Goal: Navigation & Orientation: Understand site structure

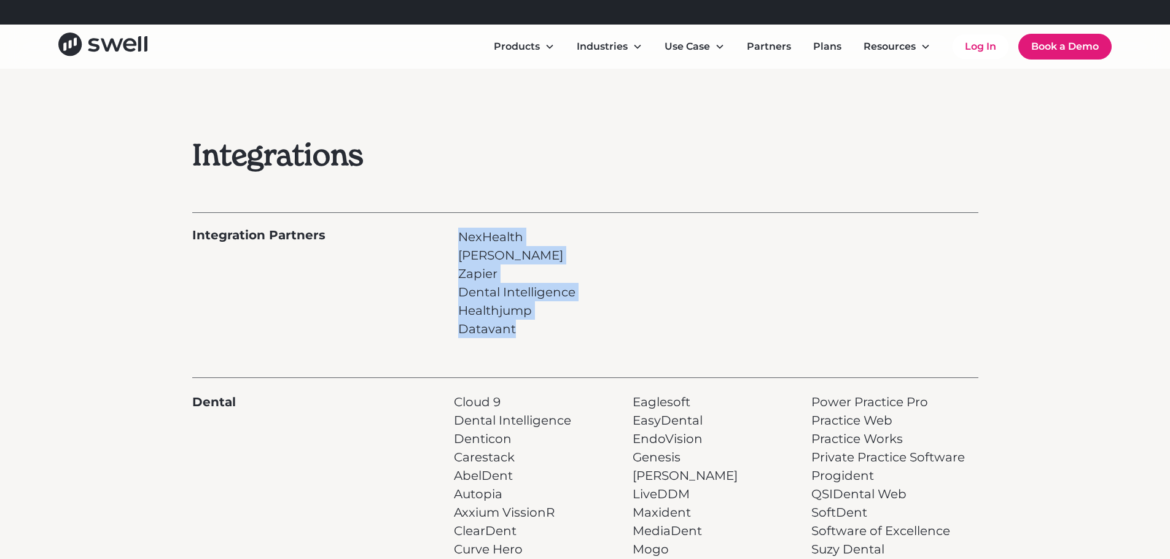
drag, startPoint x: 455, startPoint y: 232, endPoint x: 523, endPoint y: 329, distance: 117.7
click at [523, 329] on div "Integration Partners NexHealth Sikka Zapier Dental Intelligence Healthjump Data…" at bounding box center [585, 275] width 786 height 126
click at [484, 259] on p "NexHealth Sikka Zapier Dental Intelligence Healthjump Datavant" at bounding box center [516, 283] width 117 height 111
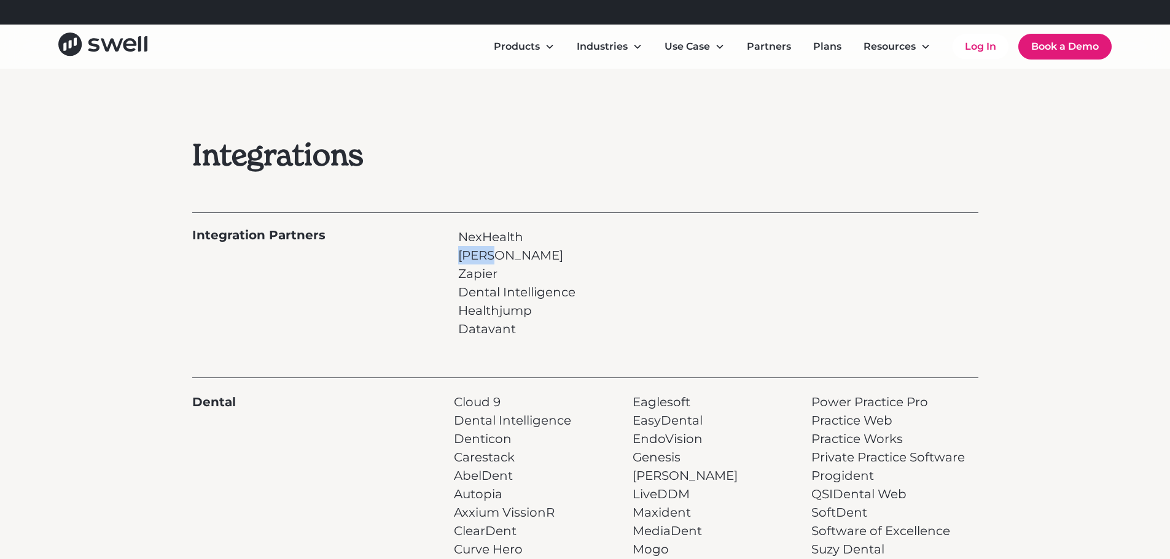
click at [484, 259] on p "NexHealth Sikka Zapier Dental Intelligence Healthjump Datavant" at bounding box center [516, 283] width 117 height 111
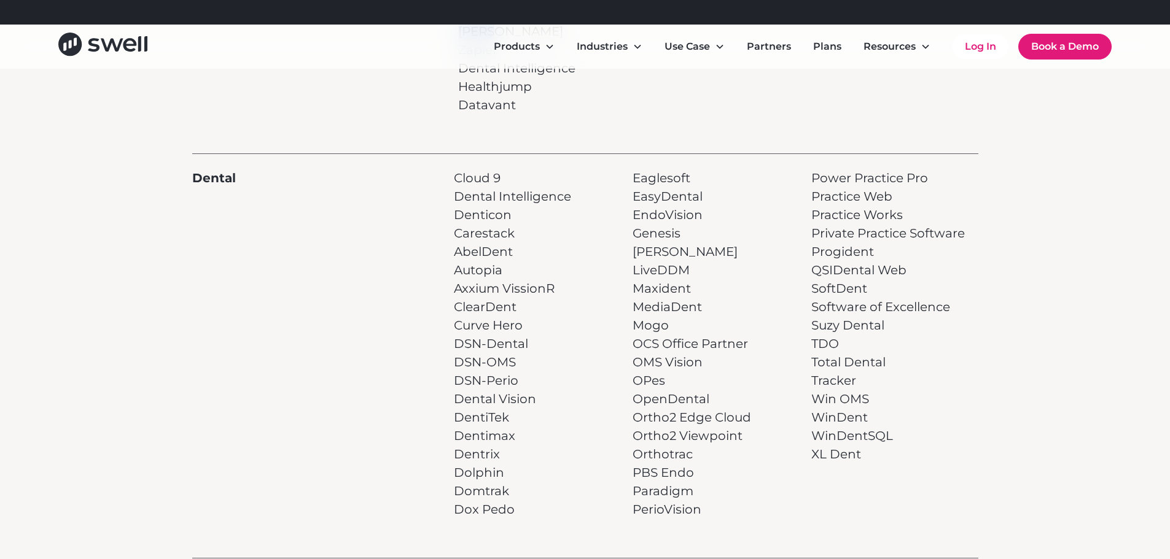
scroll to position [246, 0]
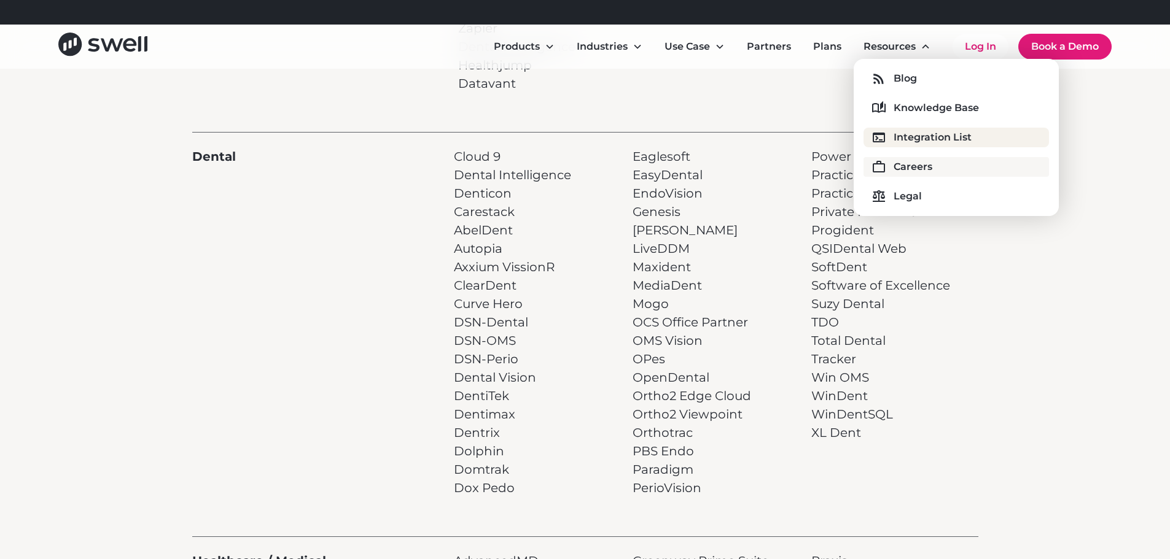
click at [911, 171] on div "Careers" at bounding box center [912, 167] width 39 height 15
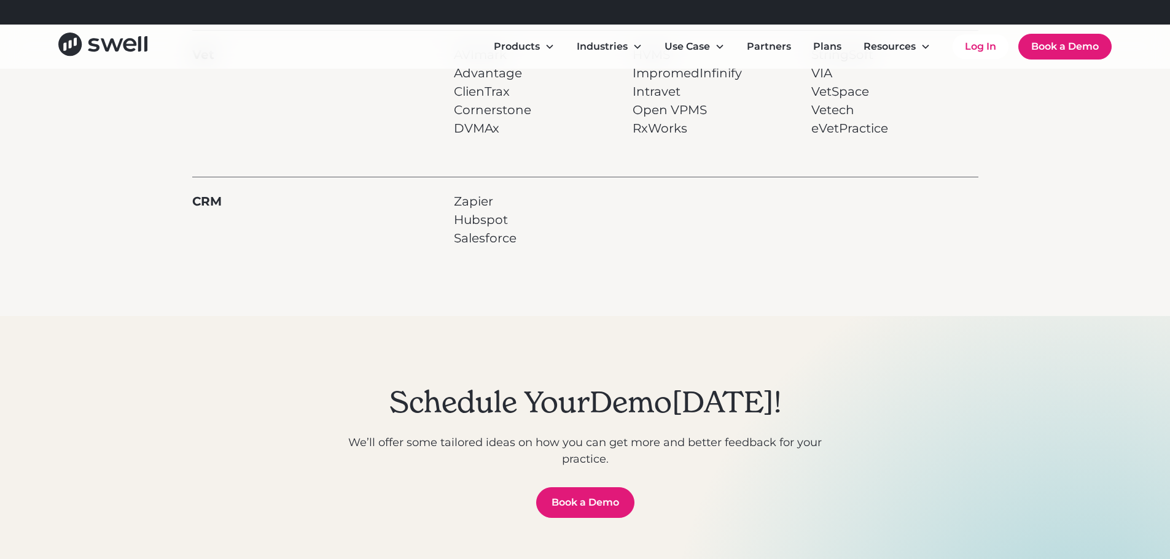
scroll to position [921, 0]
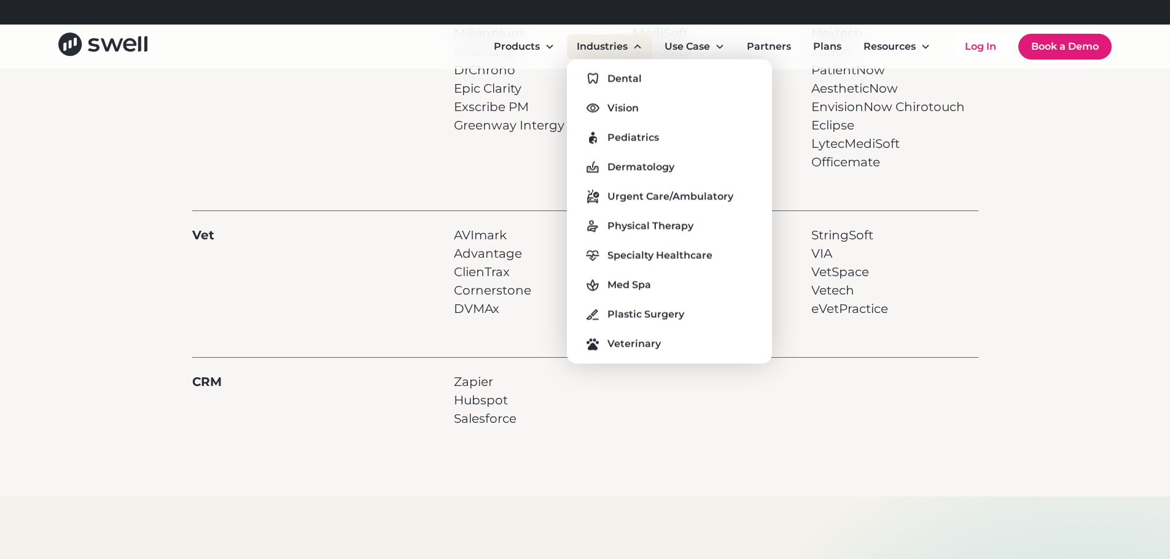
click at [602, 38] on div "Industries" at bounding box center [609, 46] width 85 height 25
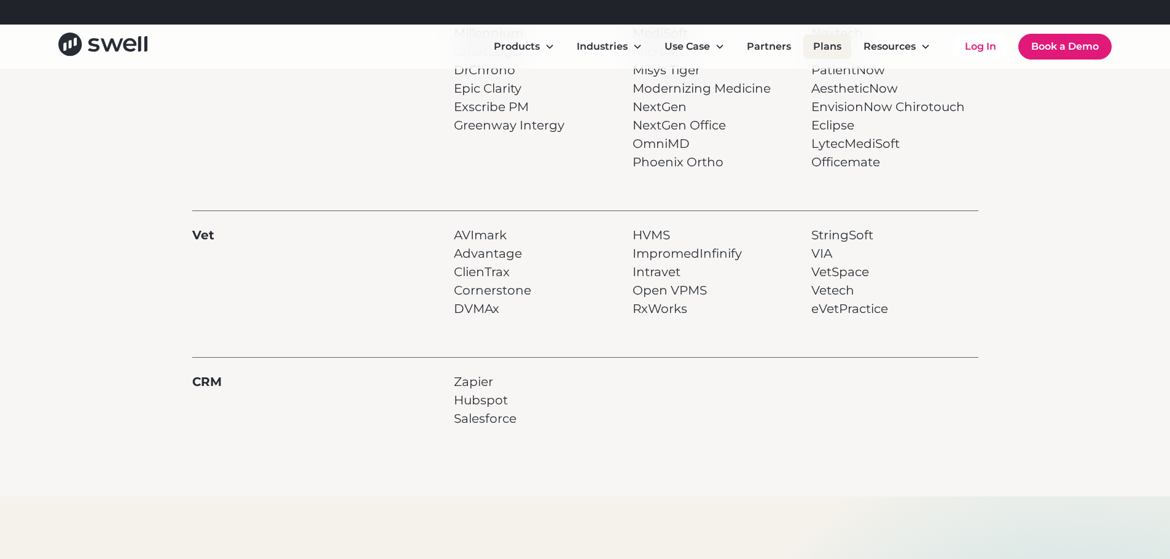
click at [823, 48] on link "Plans" at bounding box center [827, 46] width 48 height 25
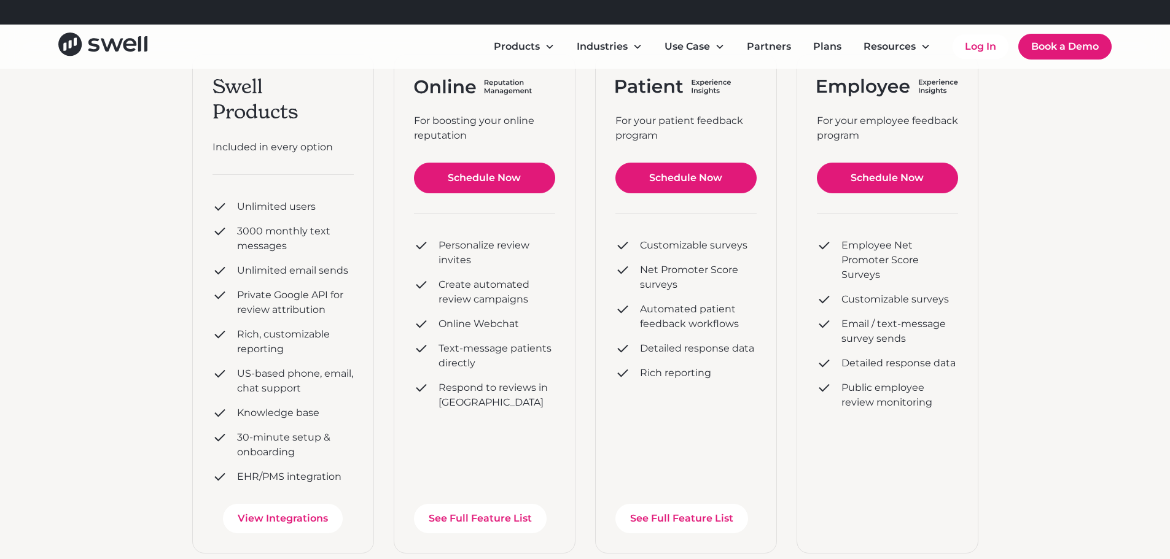
scroll to position [246, 0]
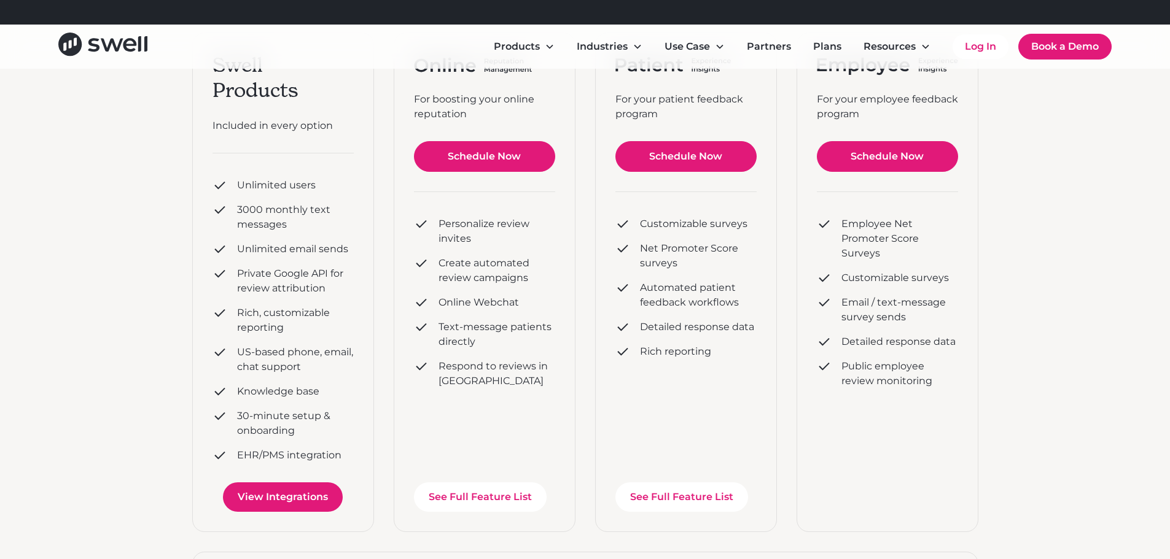
click at [273, 504] on link "View Integrations" at bounding box center [283, 497] width 120 height 29
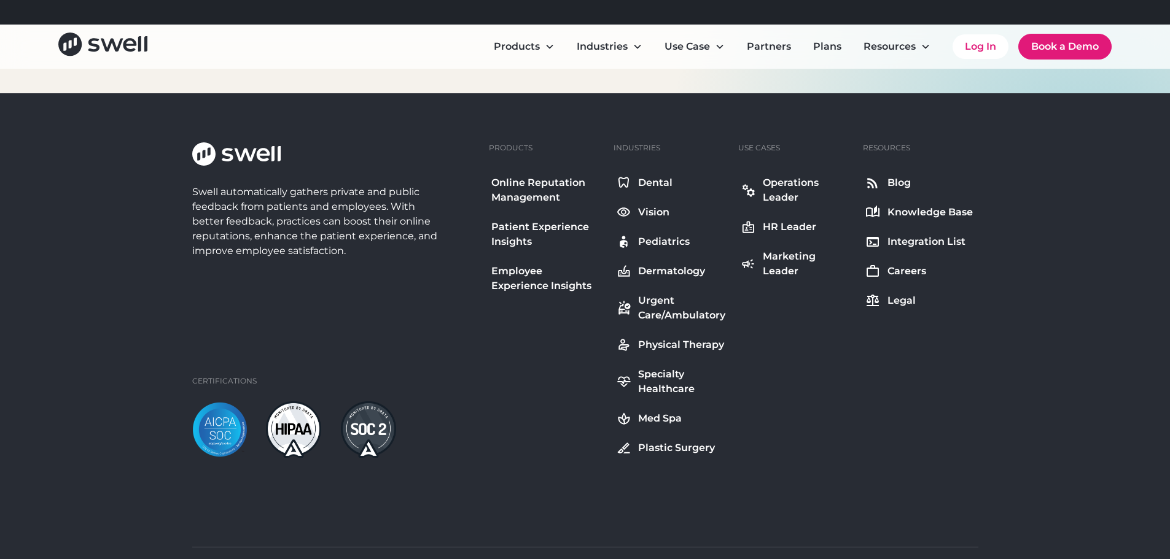
scroll to position [1596, 0]
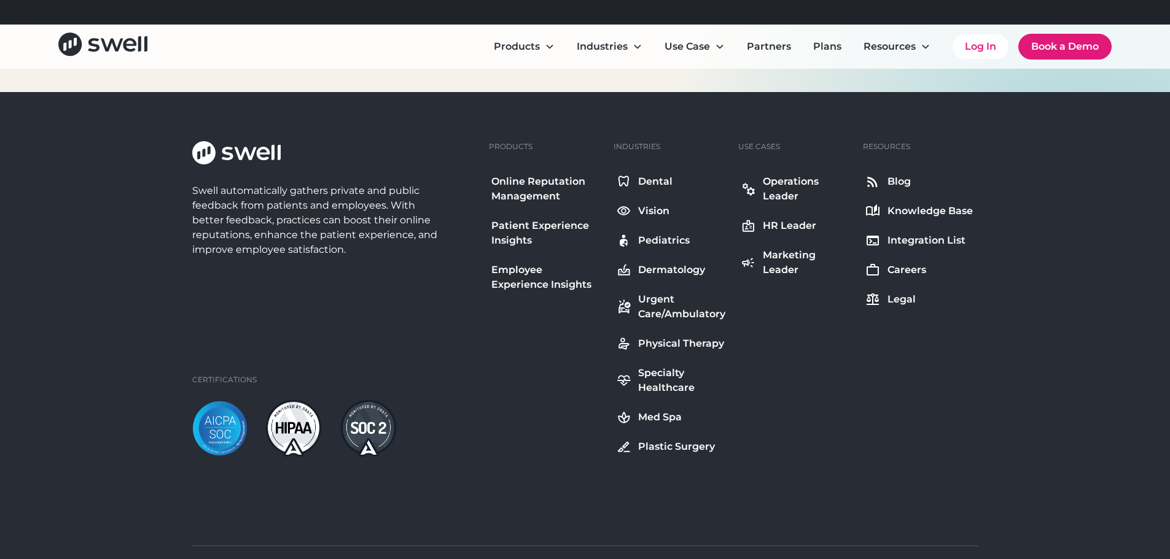
click at [904, 199] on div "Blog Knowledge Base Integration List Careers Legal" at bounding box center [919, 241] width 112 height 138
click at [906, 208] on div "Knowledge Base" at bounding box center [929, 211] width 85 height 15
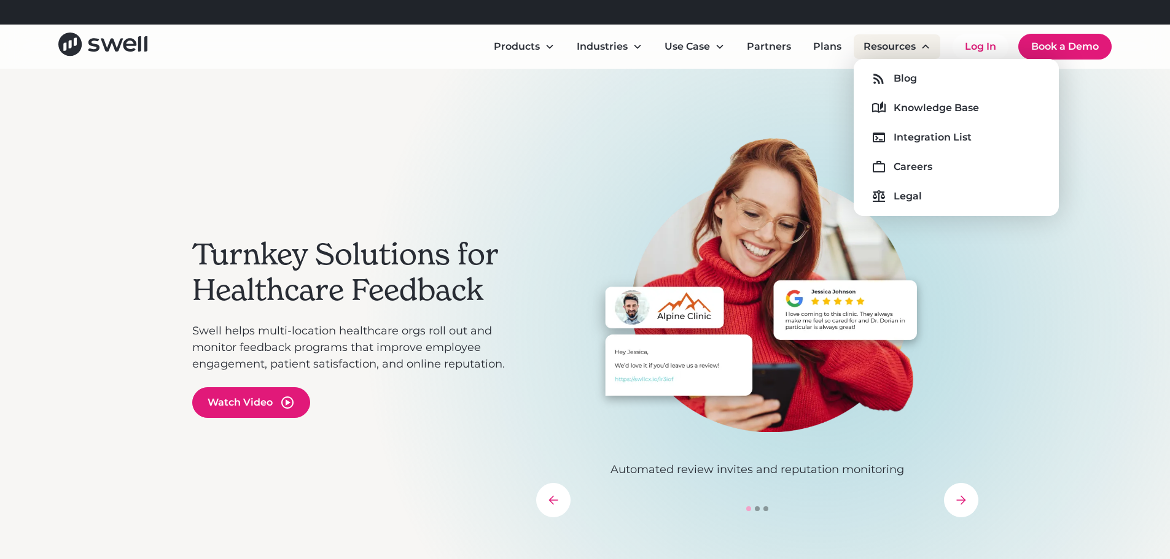
click at [912, 49] on div "Resources" at bounding box center [889, 46] width 52 height 15
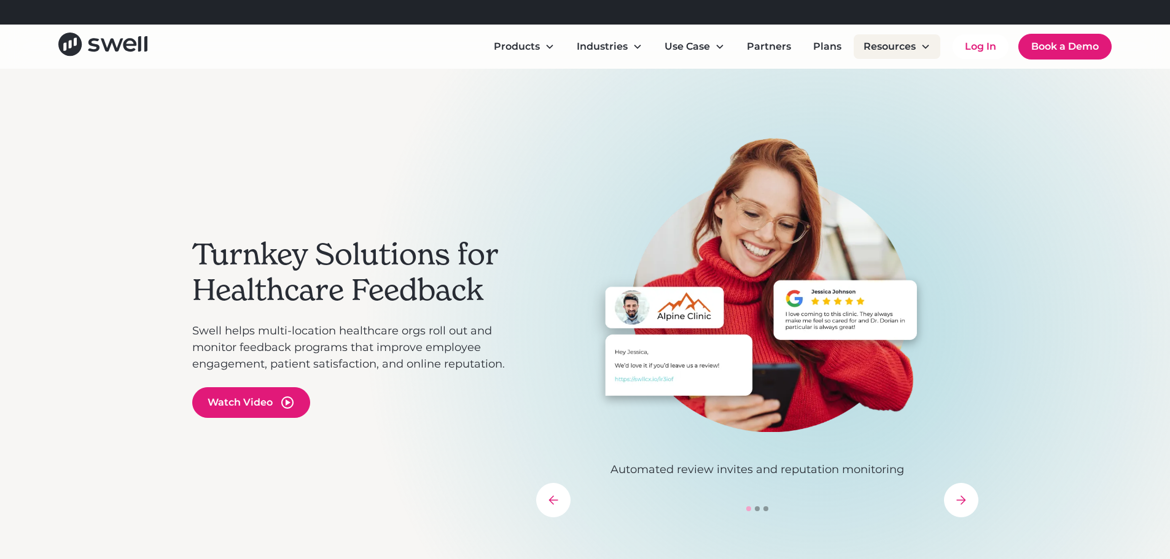
click at [912, 49] on div "Resources" at bounding box center [889, 46] width 52 height 15
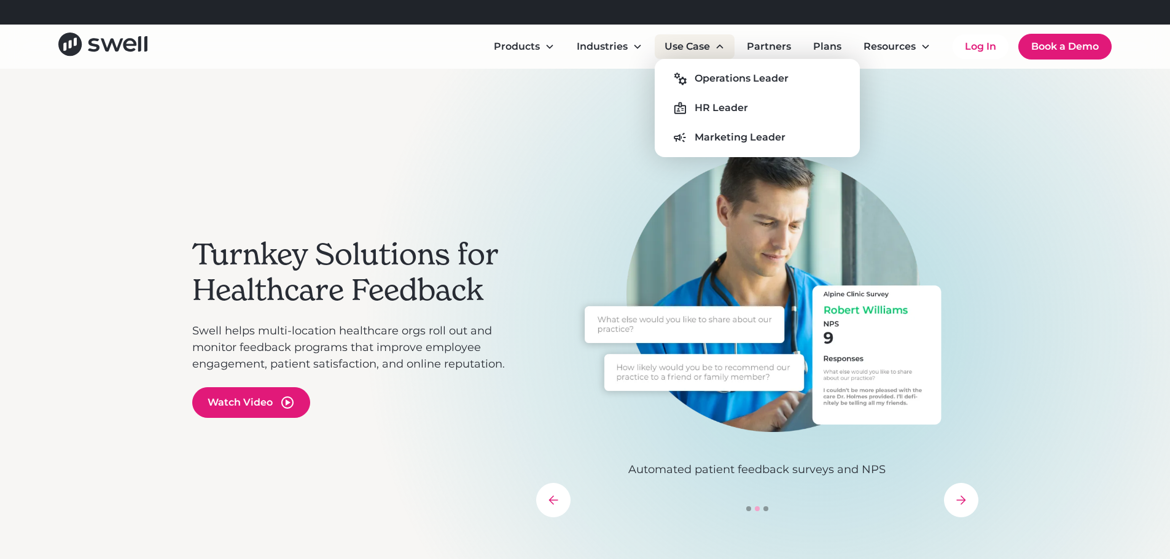
click at [704, 52] on div "Use Case" at bounding box center [686, 46] width 45 height 15
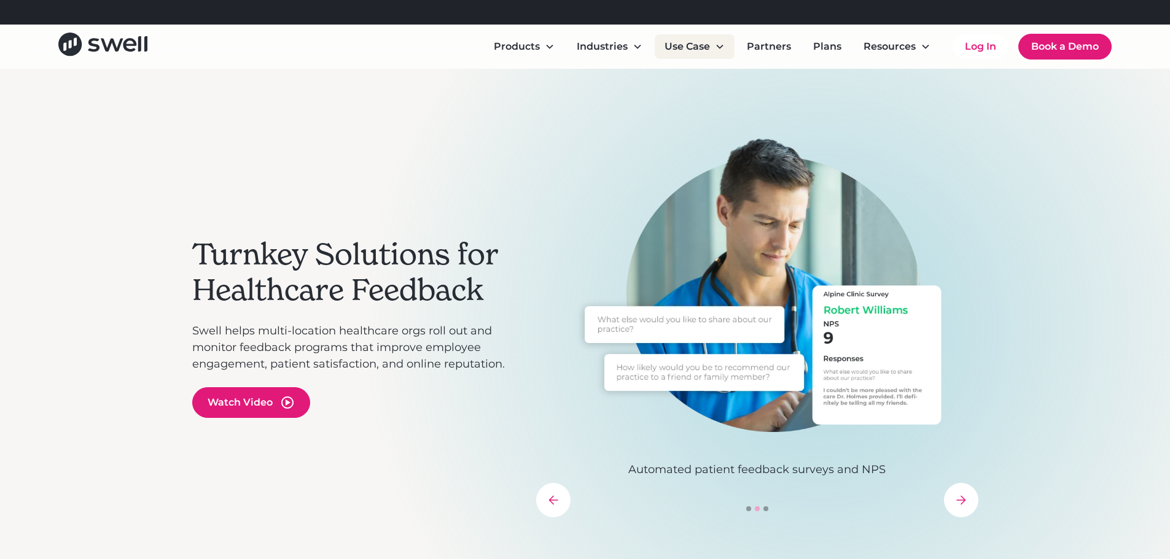
click at [704, 52] on div "Use Case" at bounding box center [686, 46] width 45 height 15
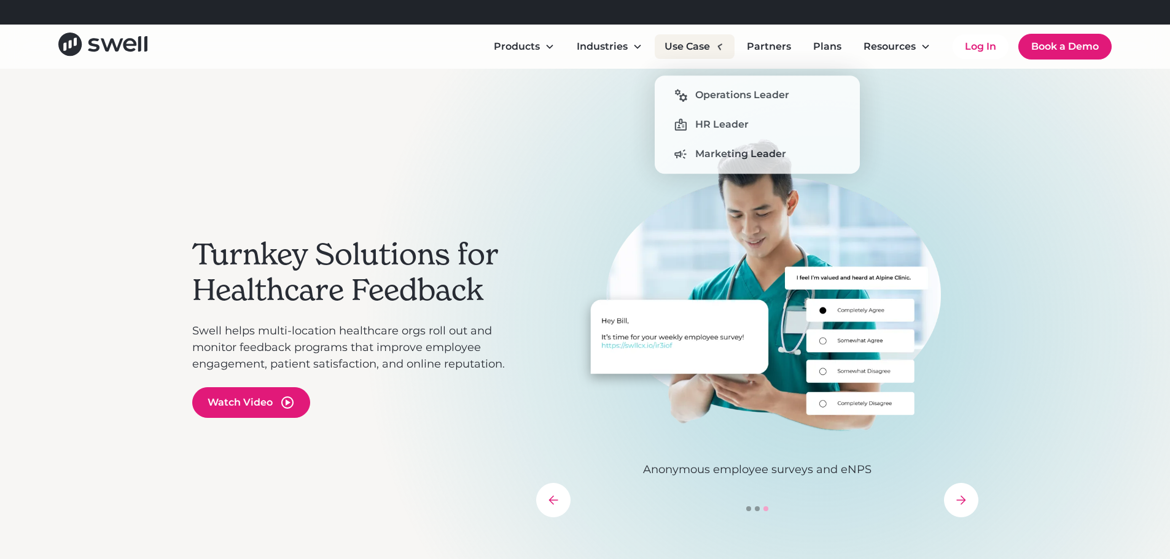
click at [715, 53] on div "Use Case" at bounding box center [695, 46] width 80 height 25
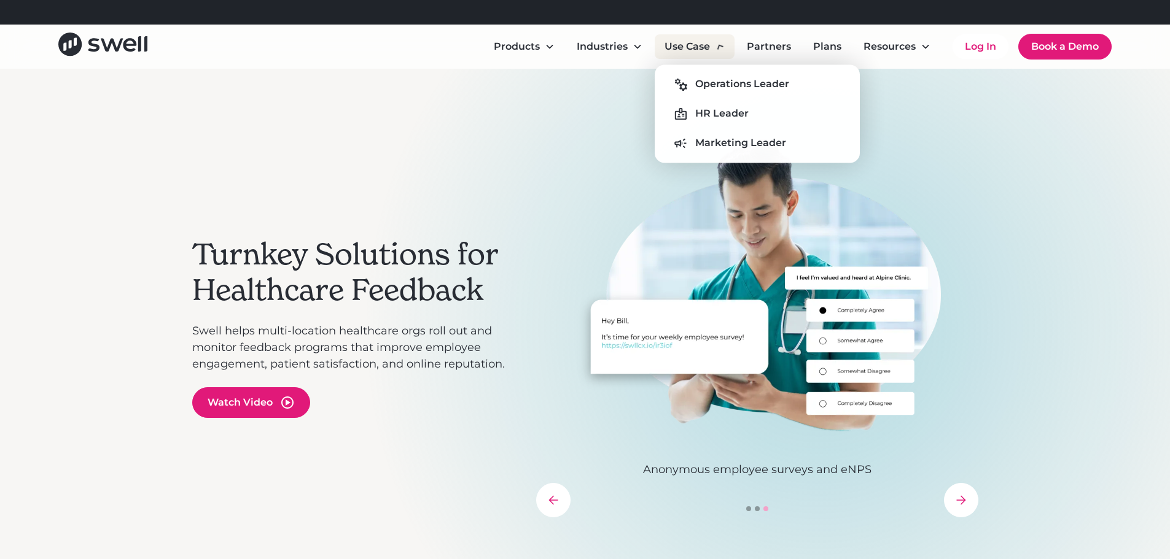
click at [716, 50] on icon at bounding box center [719, 46] width 13 height 13
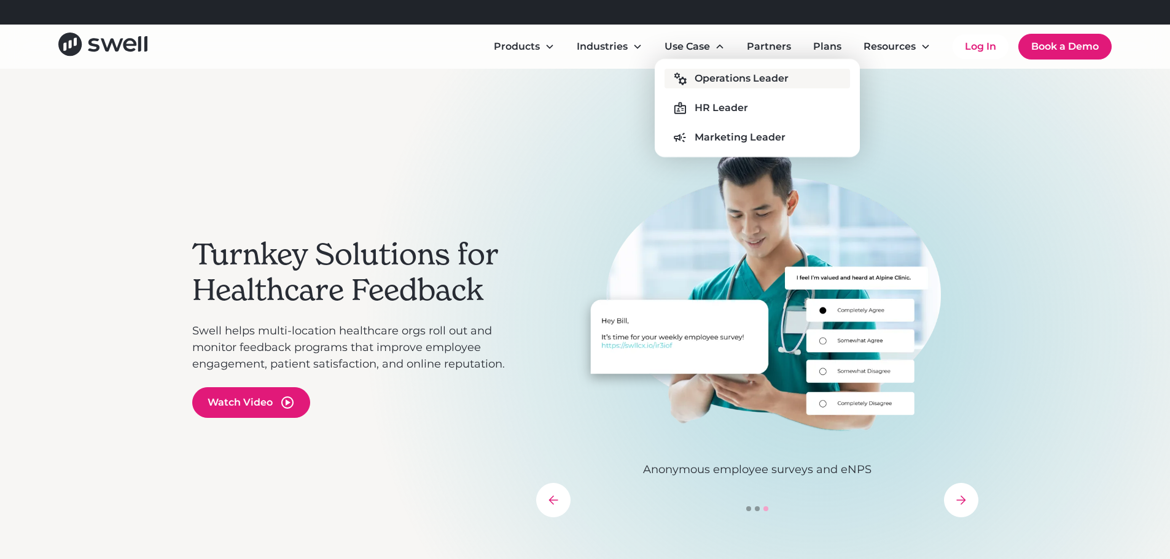
click at [726, 87] on link "Operations Leader" at bounding box center [756, 79] width 185 height 20
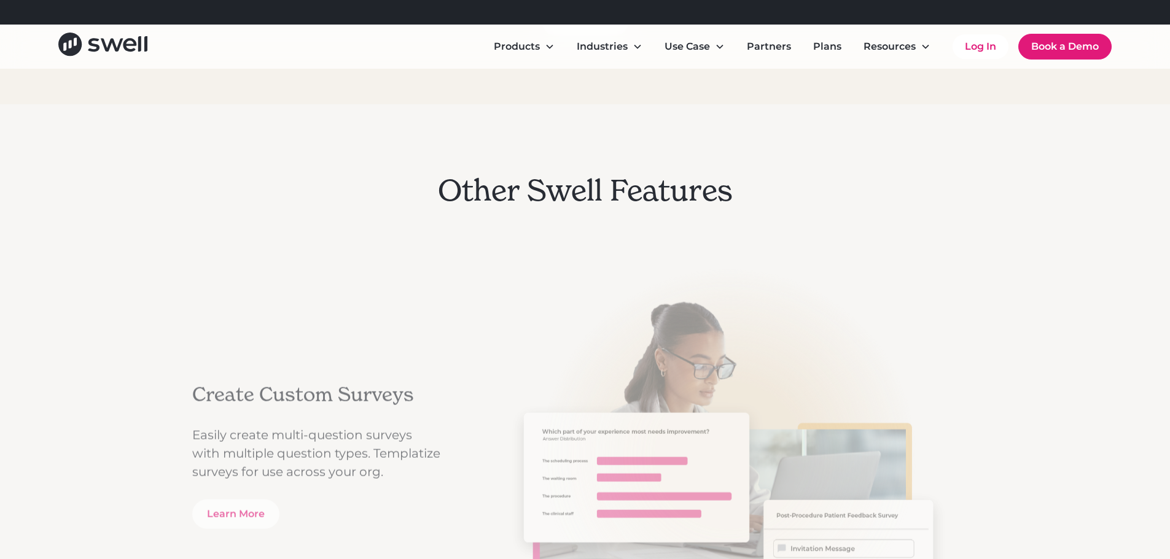
scroll to position [1105, 0]
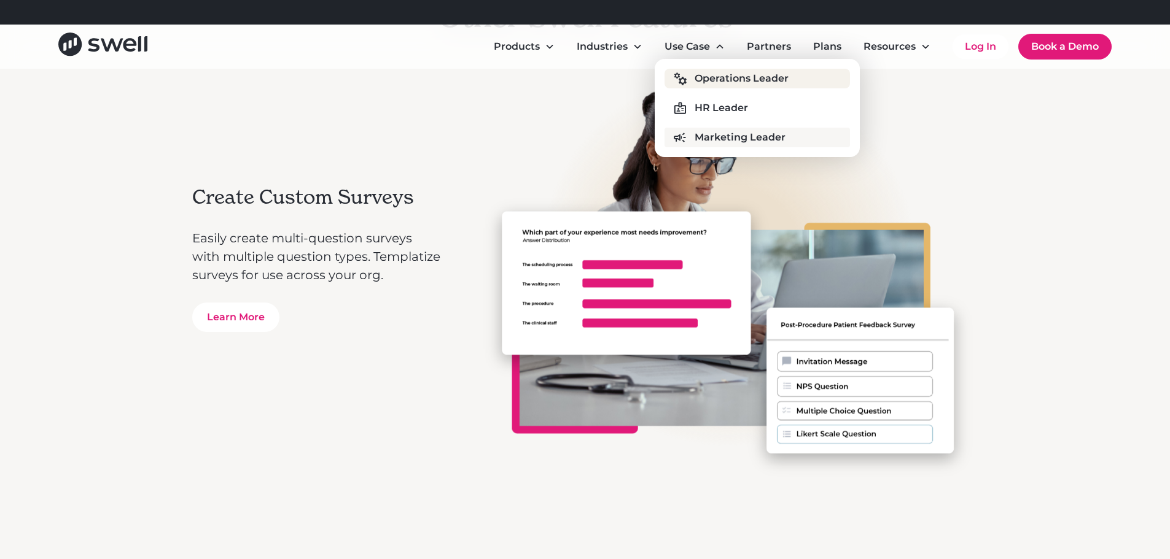
click at [736, 133] on div "Marketing Leader" at bounding box center [739, 137] width 91 height 15
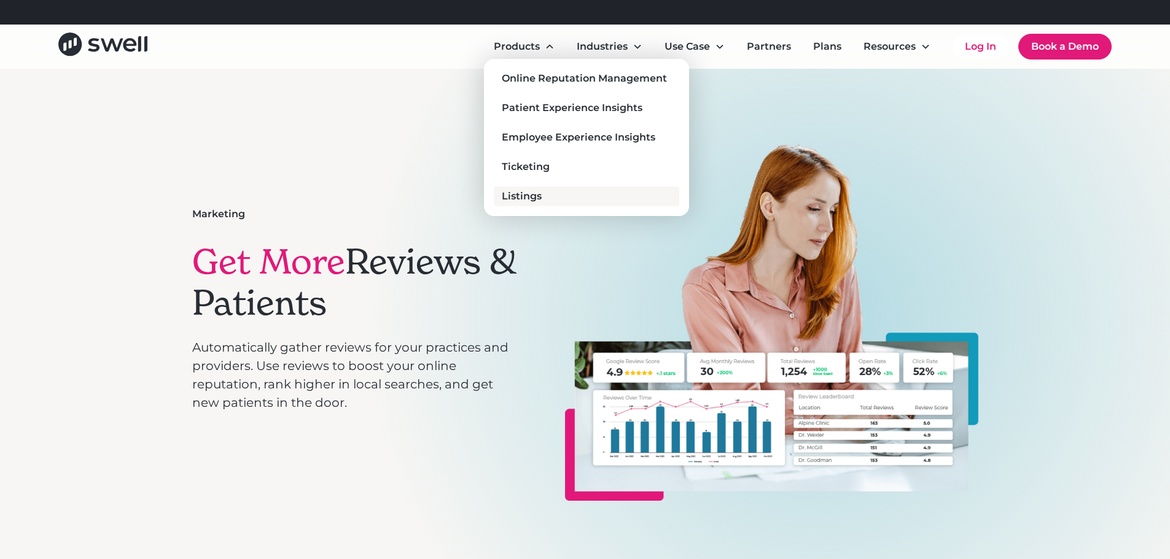
click at [564, 198] on link "Listings" at bounding box center [586, 197] width 185 height 20
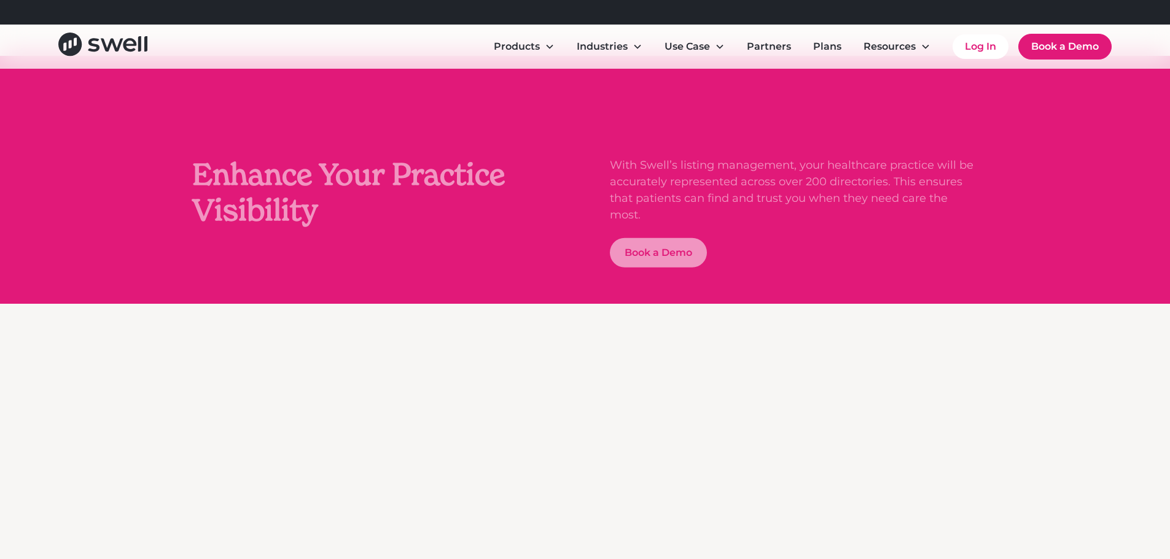
scroll to position [2518, 0]
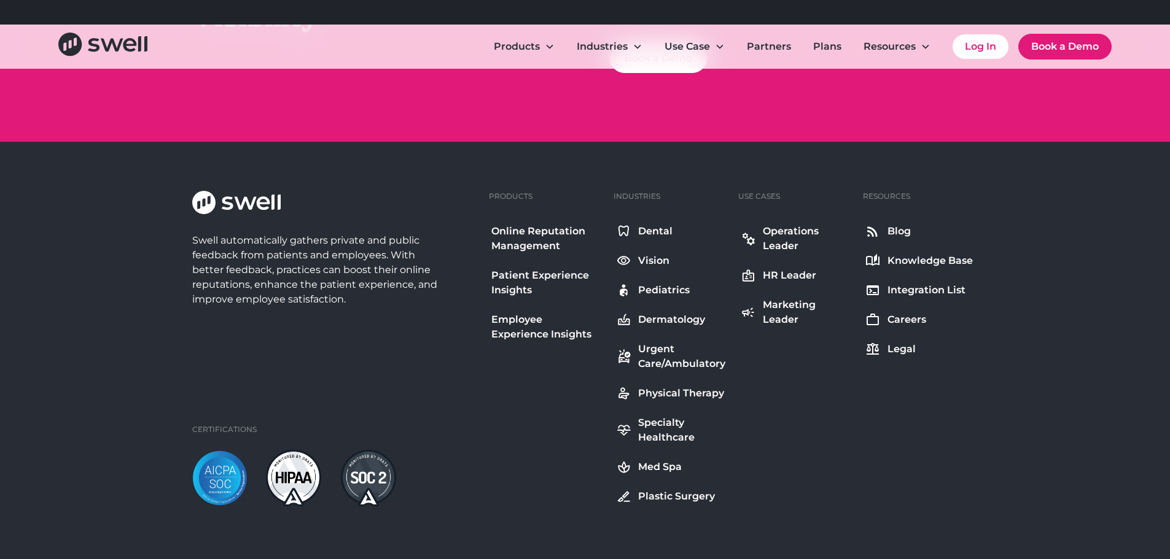
click at [535, 230] on div "Online Reputation Management" at bounding box center [546, 238] width 110 height 29
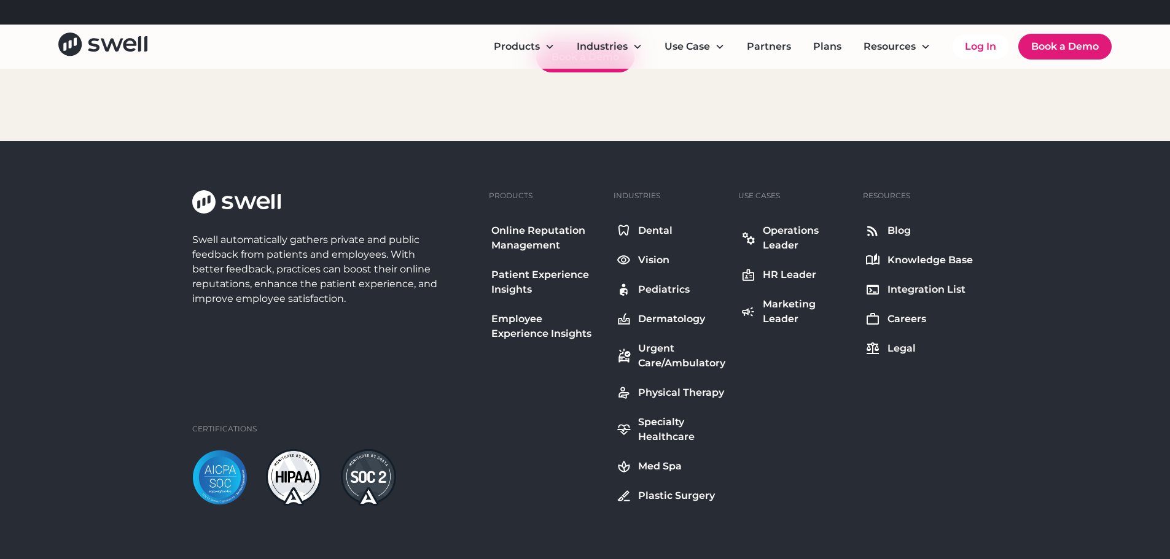
scroll to position [7028, 0]
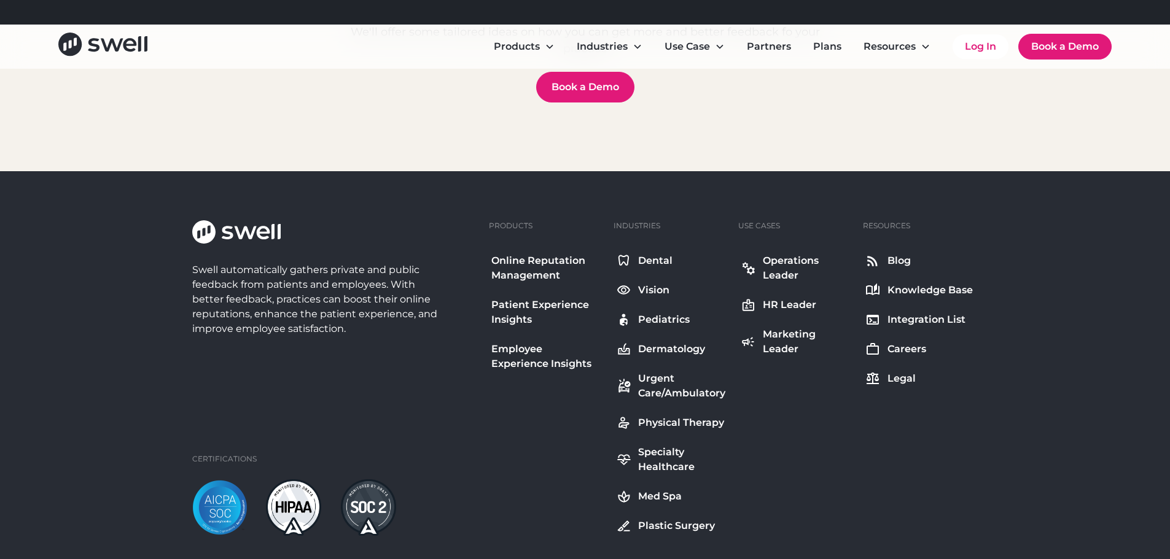
click at [889, 257] on div "Blog" at bounding box center [898, 261] width 23 height 15
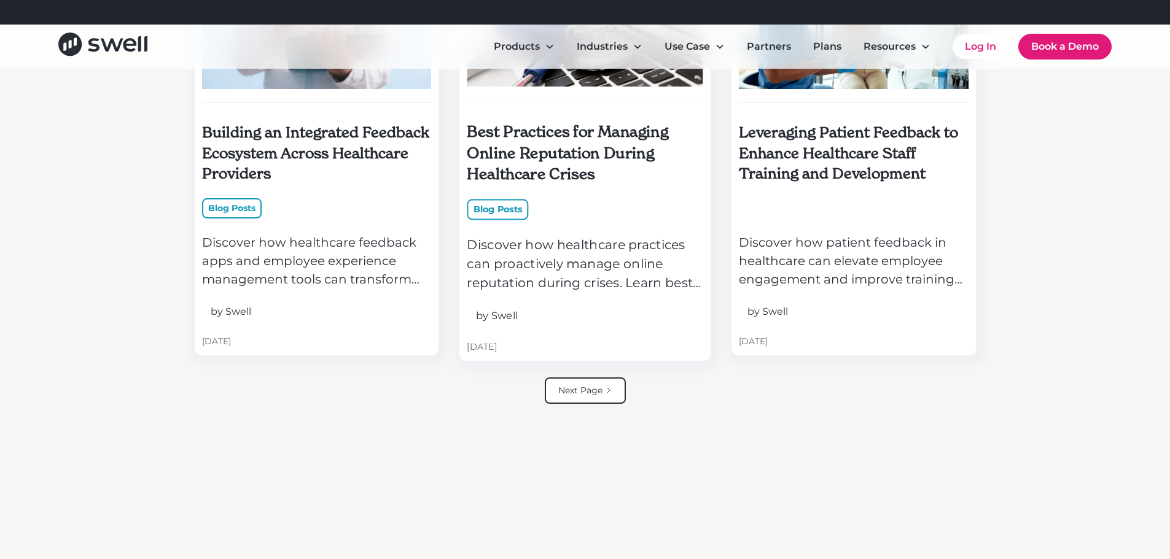
scroll to position [3183, 0]
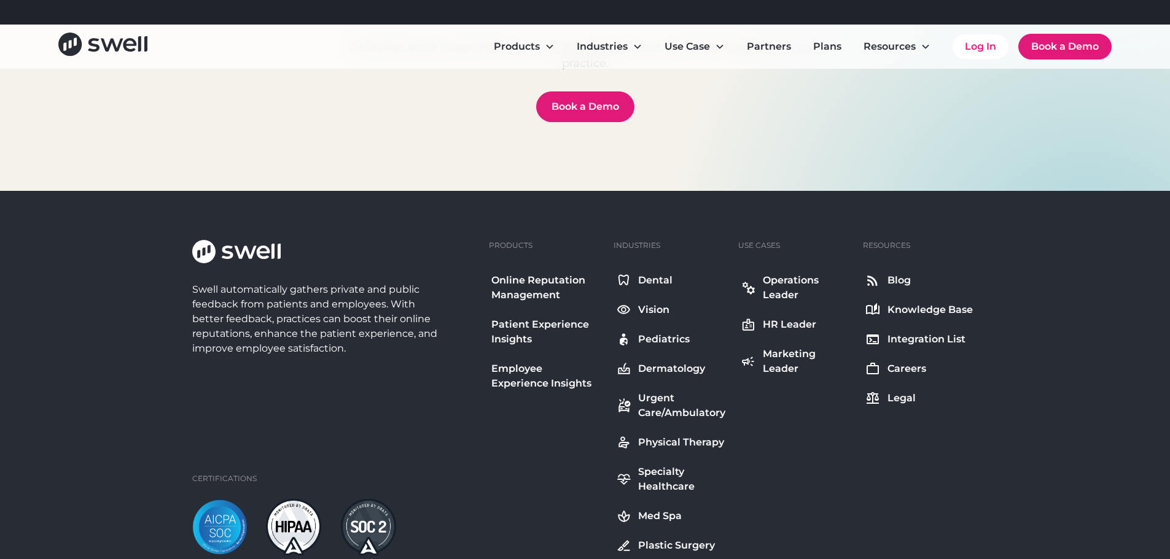
scroll to position [4580, 0]
